Goal: Task Accomplishment & Management: Manage account settings

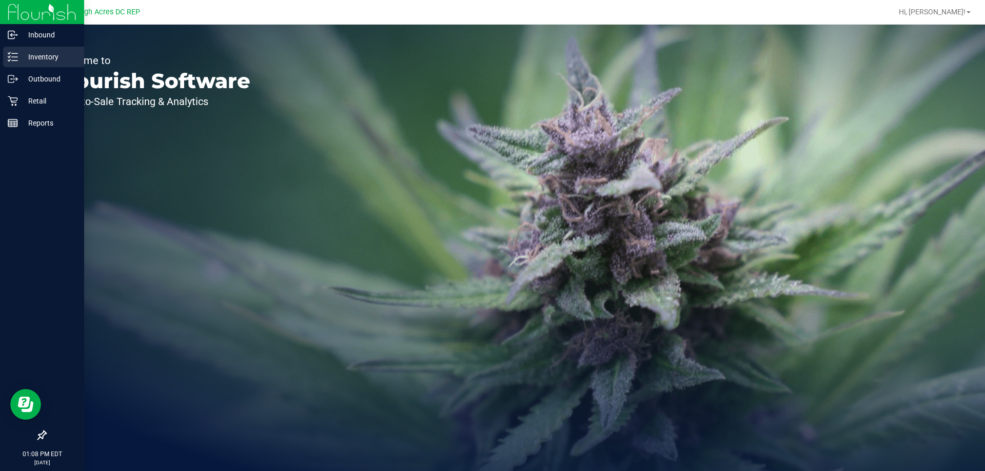
click at [34, 57] on p "Inventory" at bounding box center [49, 57] width 62 height 12
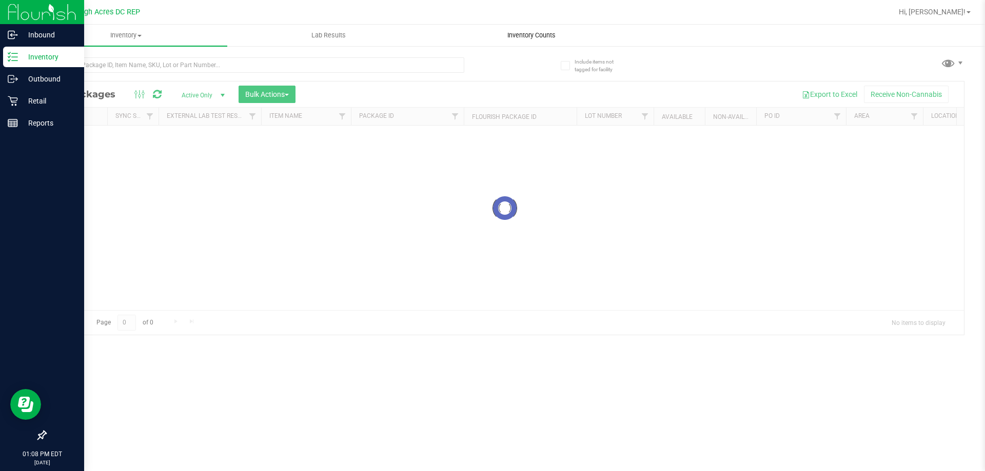
click at [520, 33] on span "Inventory Counts" at bounding box center [531, 35] width 76 height 9
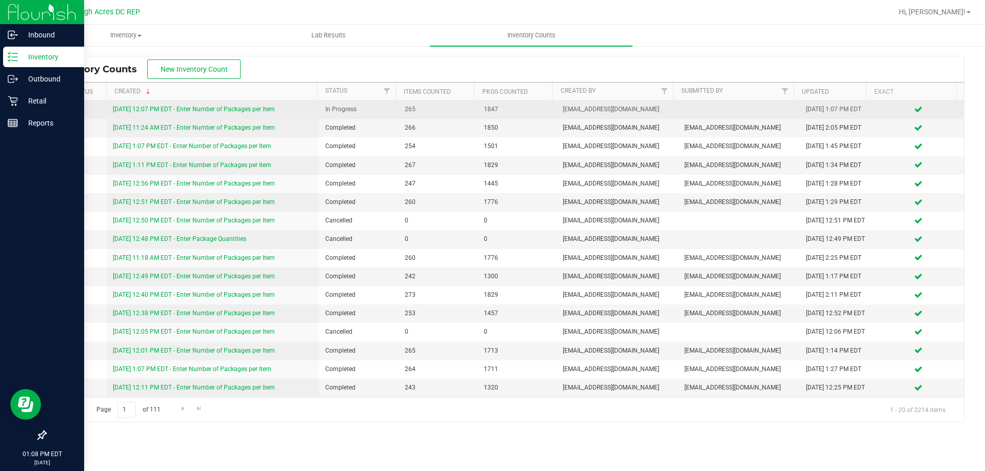
click at [263, 108] on link "[DATE] 12:07 PM EDT - Enter Number of Packages per Item" at bounding box center [194, 109] width 162 height 7
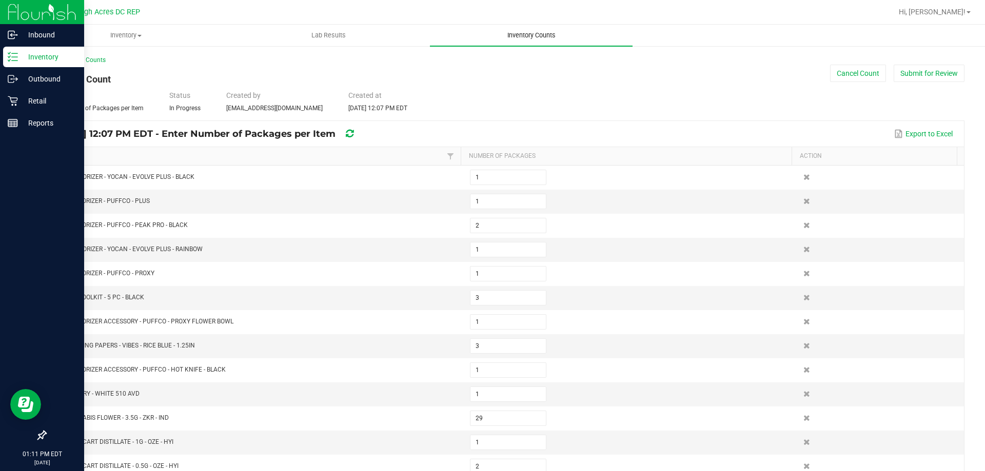
click at [531, 35] on span "Inventory Counts" at bounding box center [531, 35] width 76 height 9
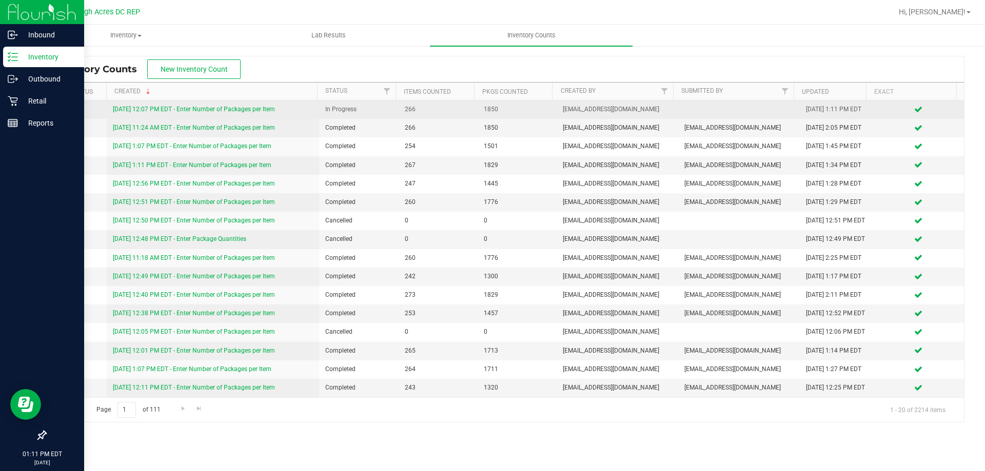
click at [266, 110] on link "[DATE] 12:07 PM EDT - Enter Number of Packages per Item" at bounding box center [194, 109] width 162 height 7
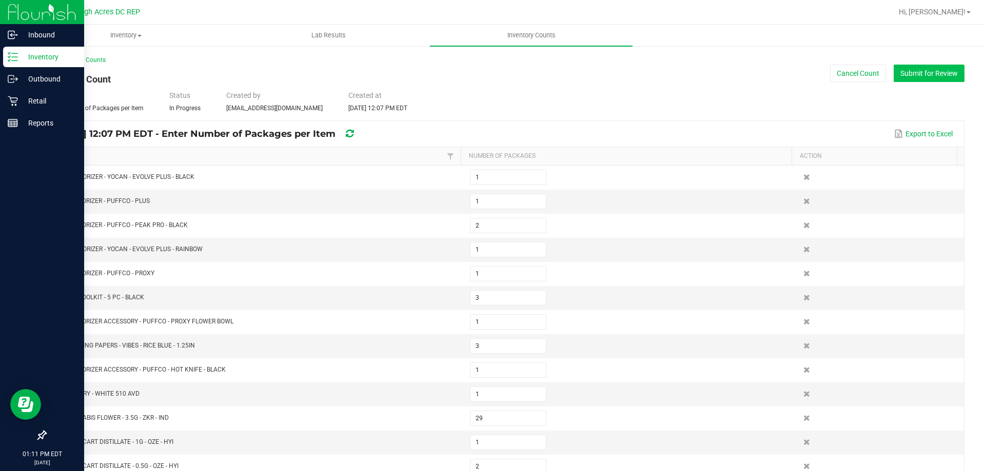
click at [930, 72] on button "Submit for Review" at bounding box center [928, 73] width 71 height 17
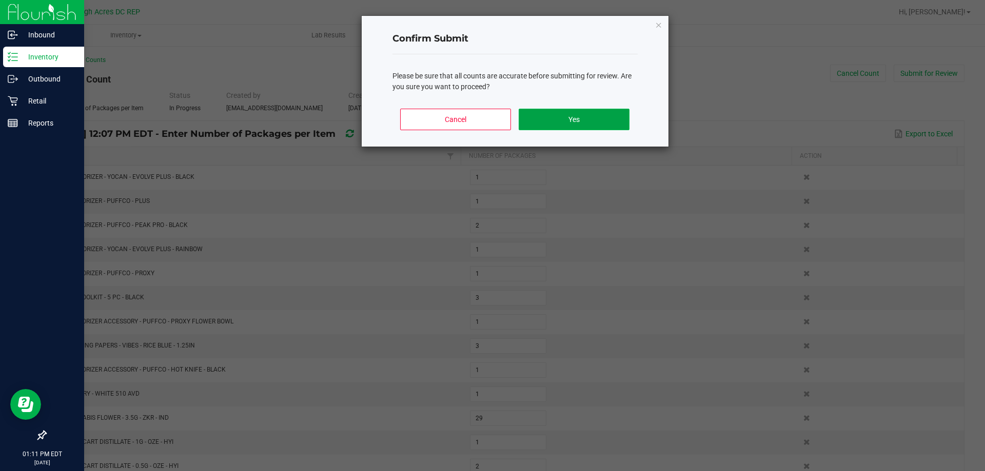
click at [583, 115] on button "Yes" at bounding box center [573, 120] width 110 height 22
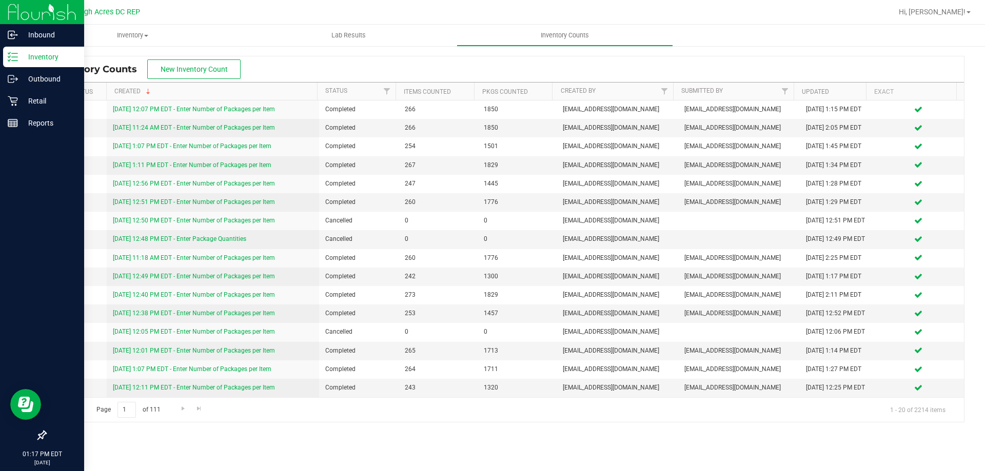
click at [28, 9] on img at bounding box center [42, 12] width 69 height 24
